Goal: Feedback & Contribution: Contribute content

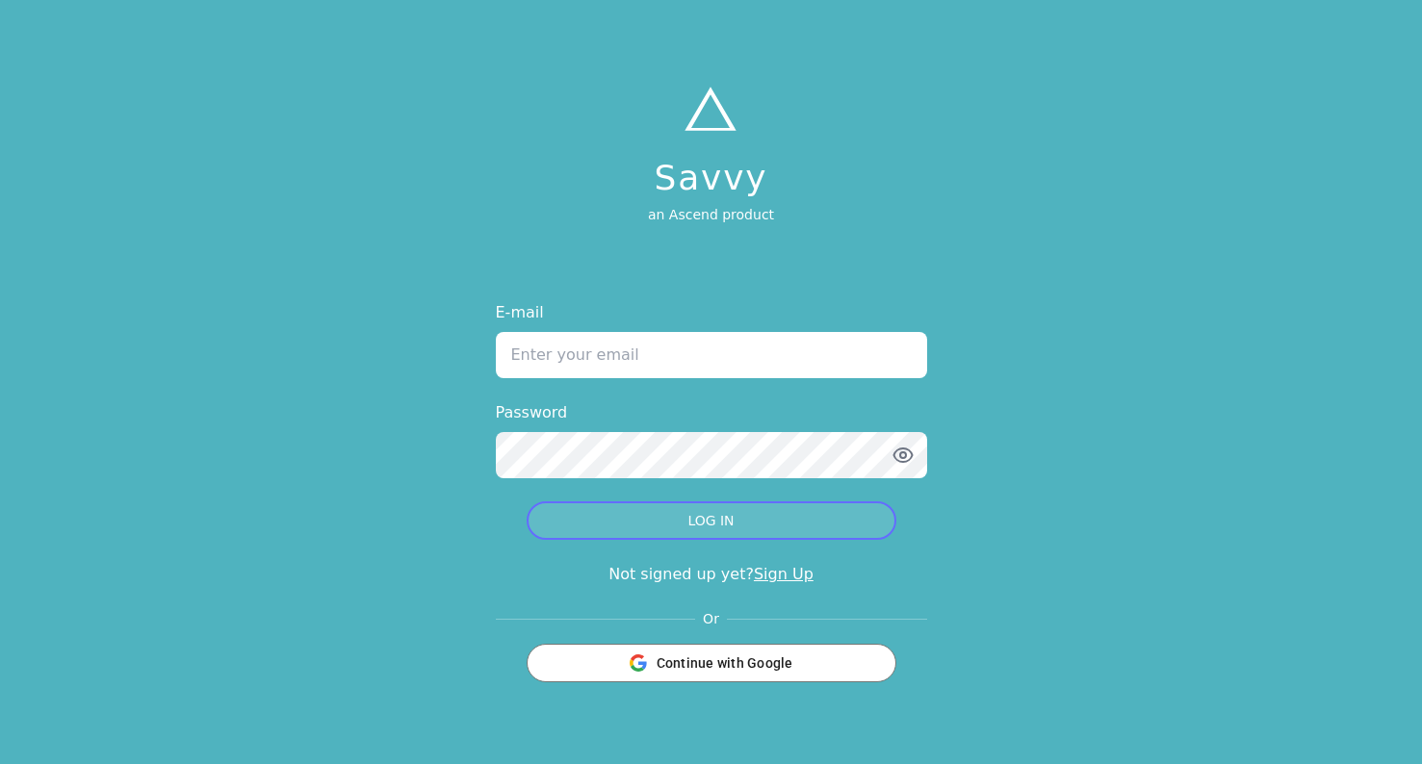
type input "[PERSON_NAME][EMAIL_ADDRESS][PERSON_NAME][DOMAIN_NAME]"
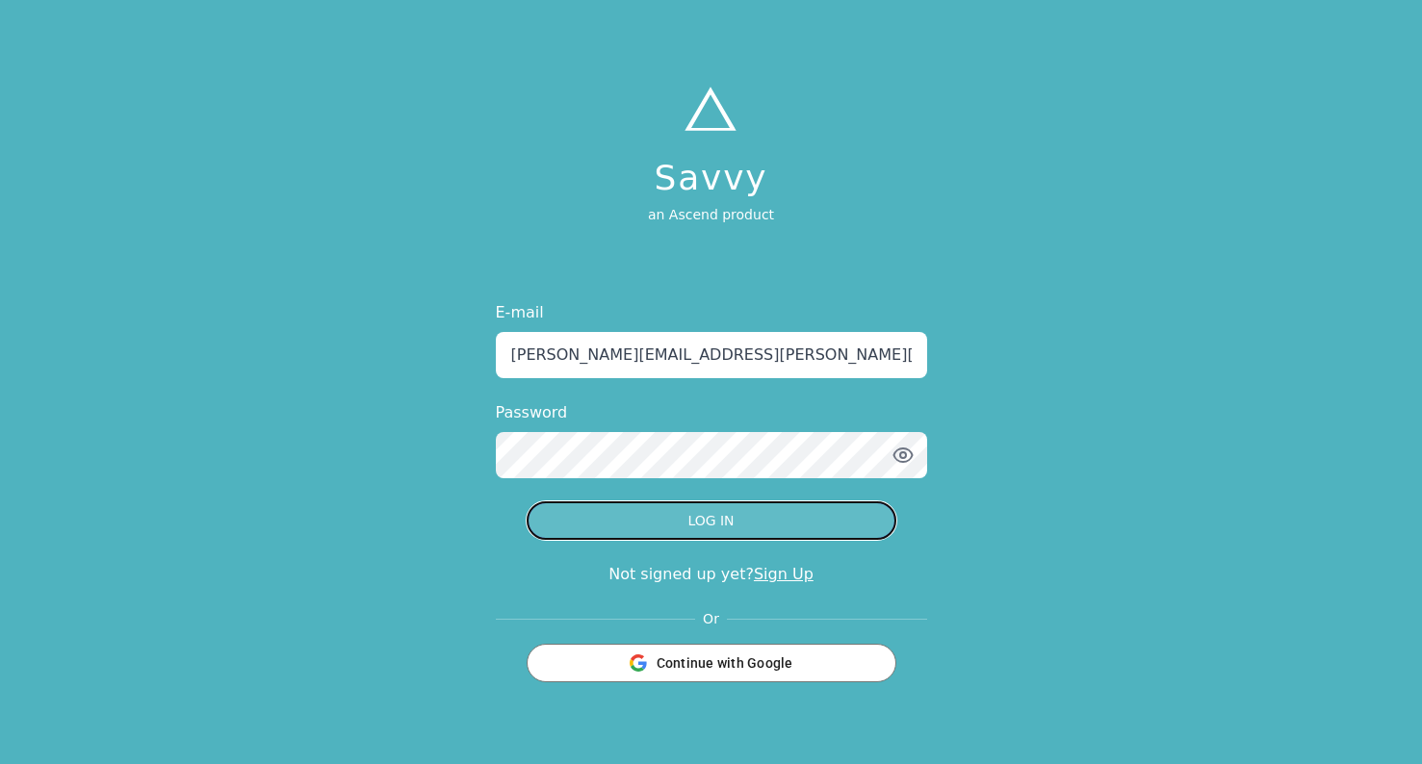
click at [748, 510] on button "LOG IN" at bounding box center [712, 521] width 370 height 39
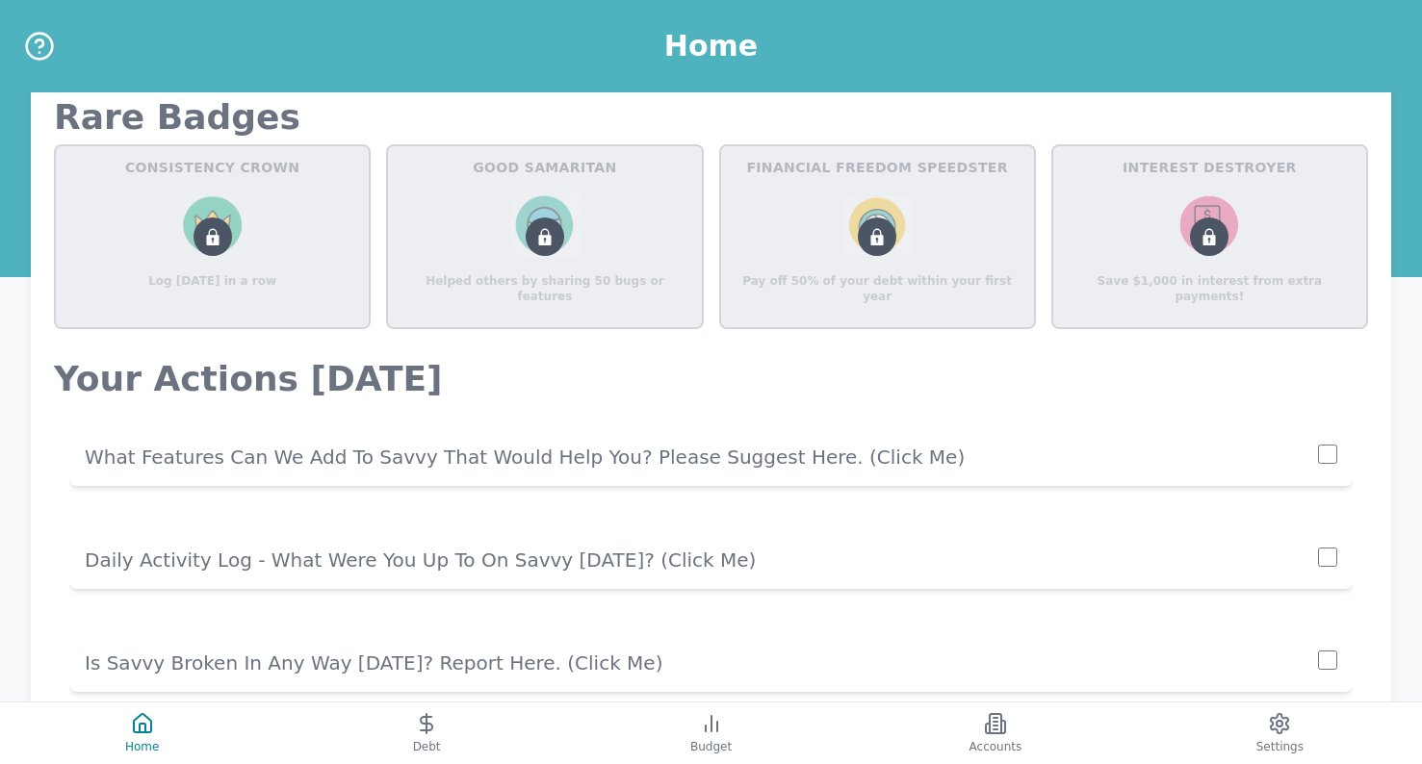
scroll to position [1334, 0]
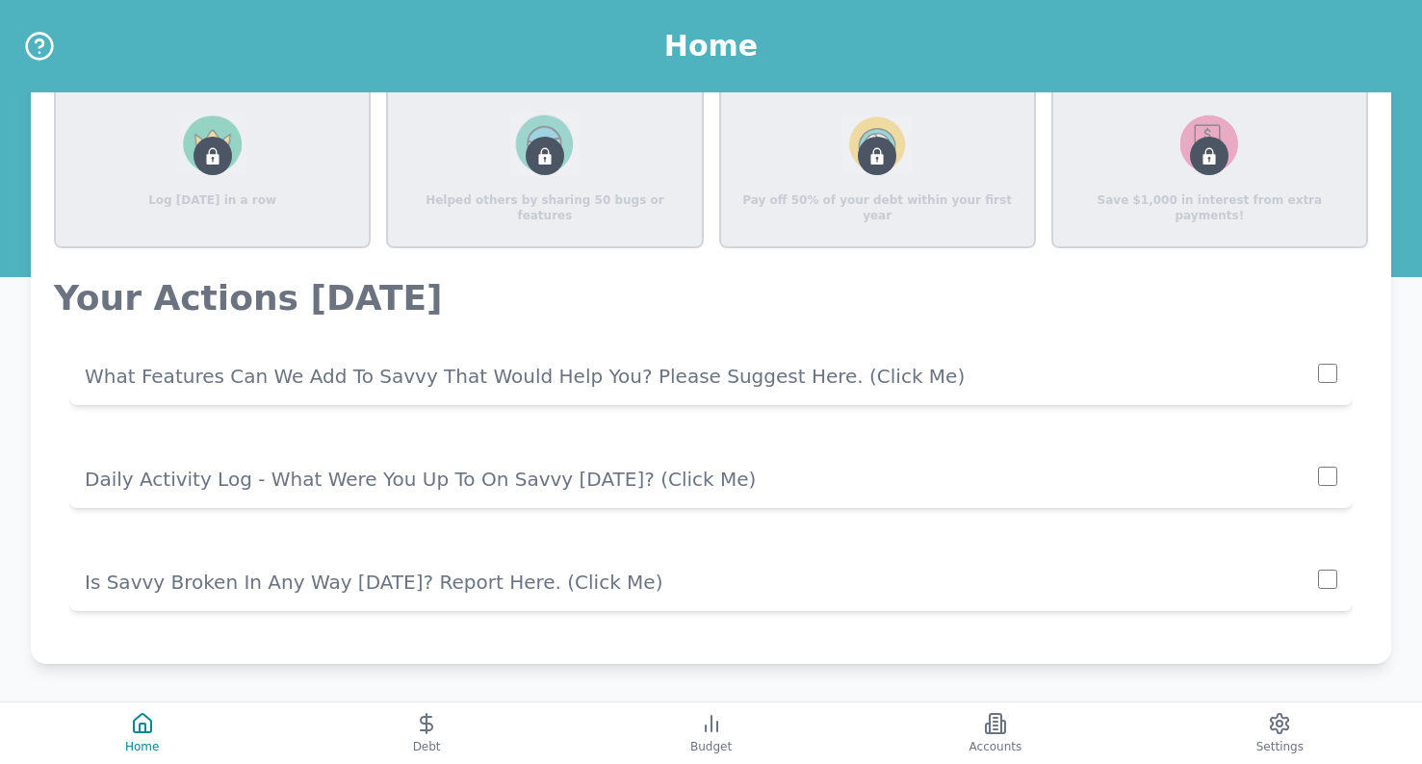
click at [770, 487] on p "Daily Activity Log - What Were You Up To On Savvy [DATE]? (click me)" at bounding box center [701, 479] width 1233 height 27
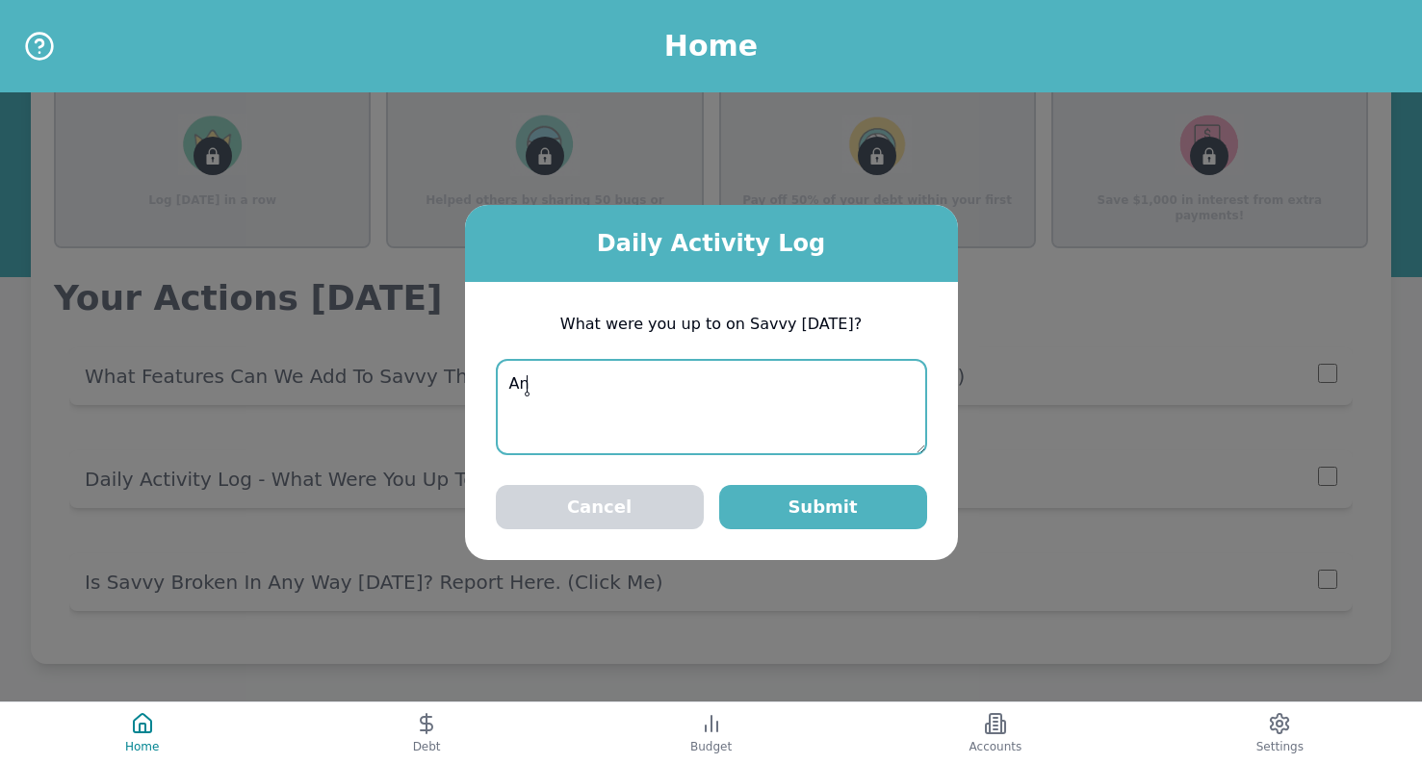
type textarea "A"
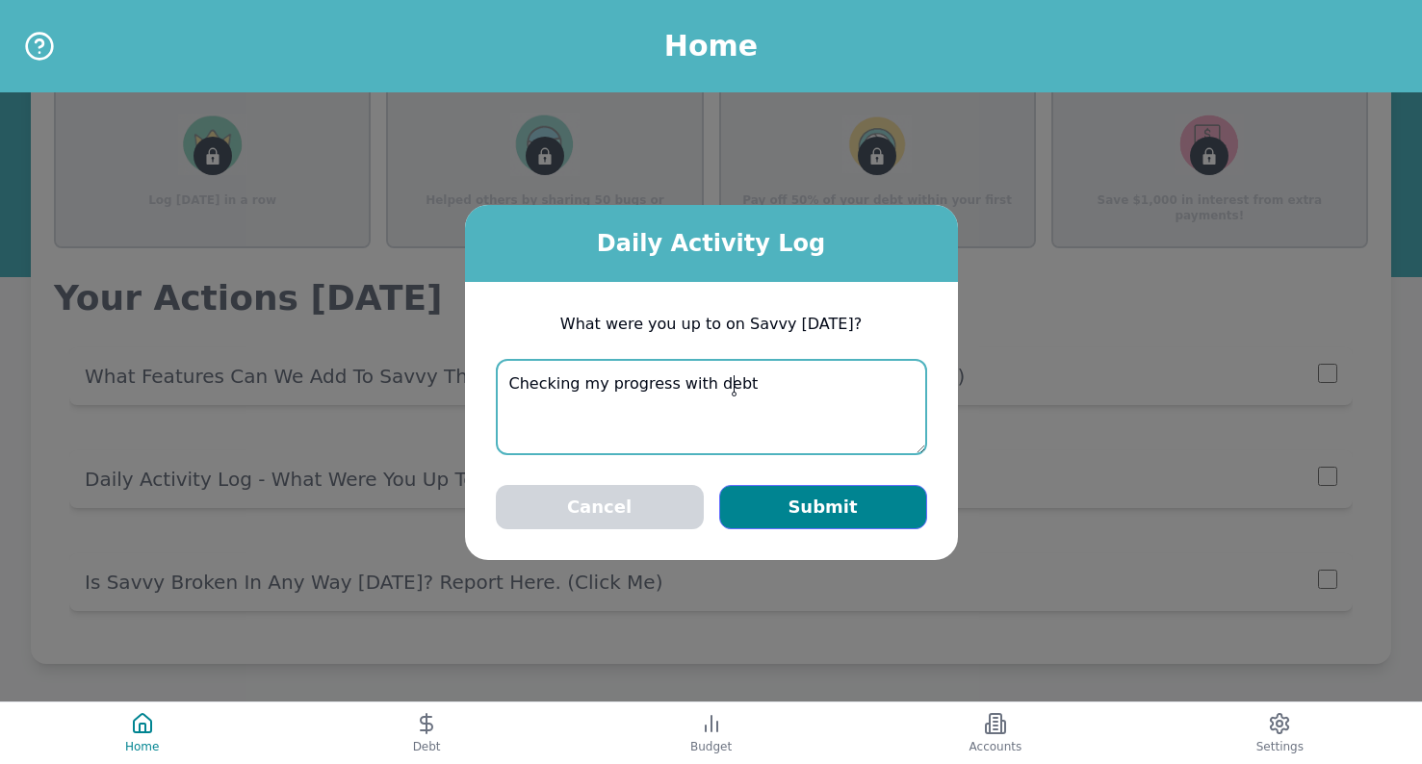
type textarea "Checking my progress with debt"
click at [835, 511] on button "Submit" at bounding box center [823, 507] width 208 height 44
